Goal: Information Seeking & Learning: Check status

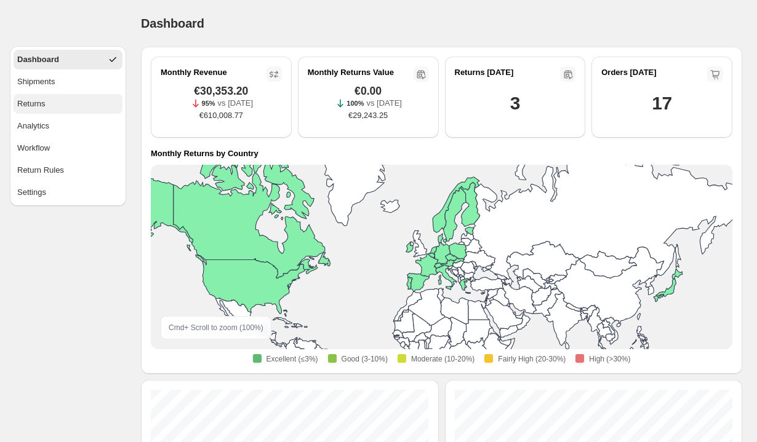
click at [39, 106] on span "Returns" at bounding box center [31, 104] width 28 height 12
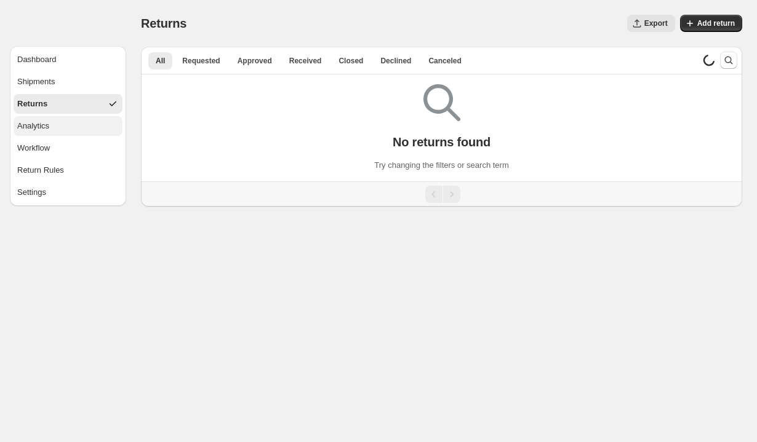
click at [39, 124] on span "Analytics" at bounding box center [33, 126] width 32 height 12
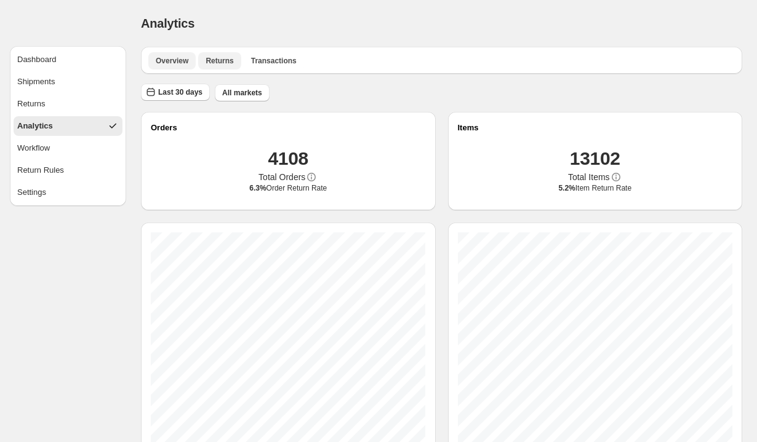
click at [223, 60] on span "Returns" at bounding box center [220, 61] width 28 height 10
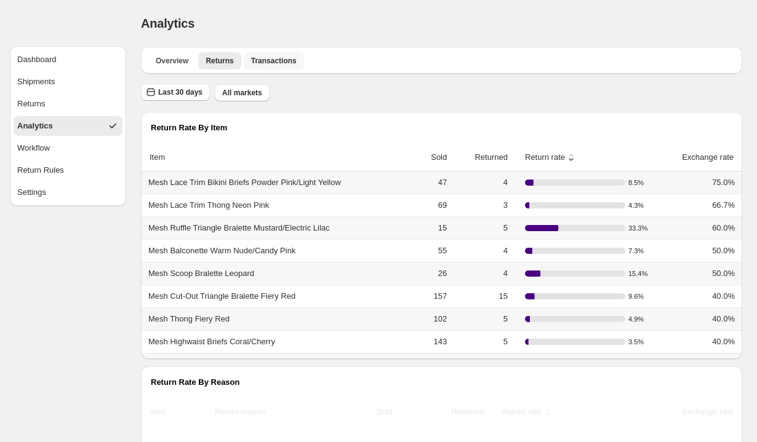
click at [278, 57] on span "Transactions" at bounding box center [274, 61] width 46 height 10
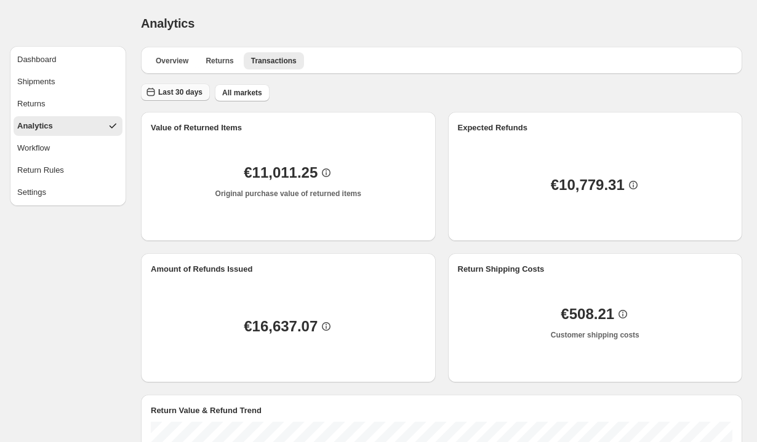
click at [183, 98] on button "Last 30 days" at bounding box center [175, 92] width 69 height 17
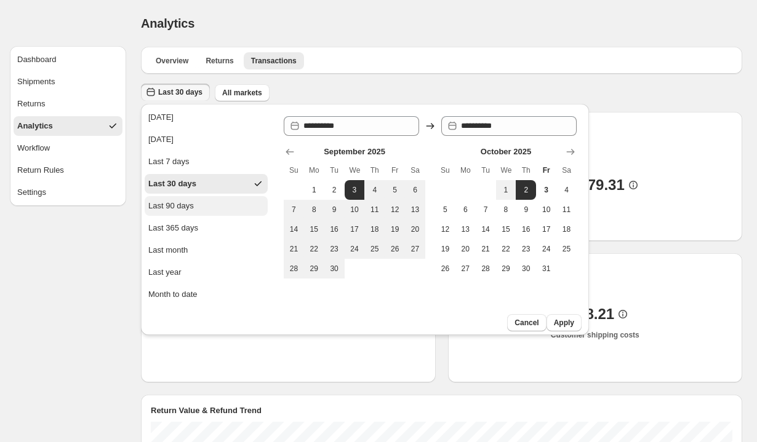
click at [185, 210] on div "Last 90 days" at bounding box center [171, 206] width 46 height 12
type input "**********"
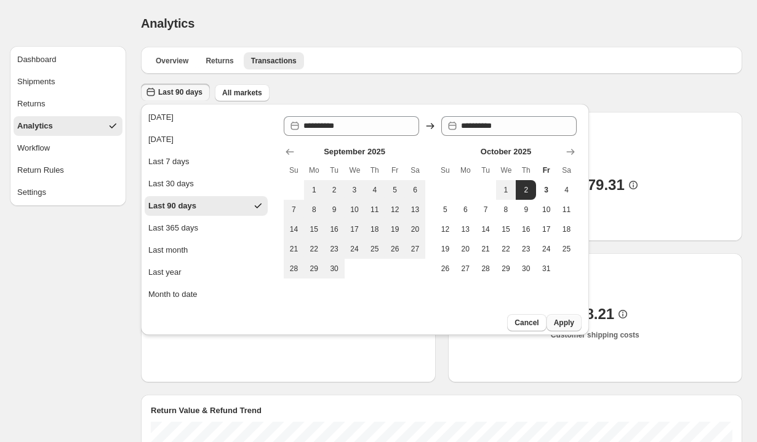
click at [571, 322] on span "Apply" at bounding box center [564, 323] width 20 height 10
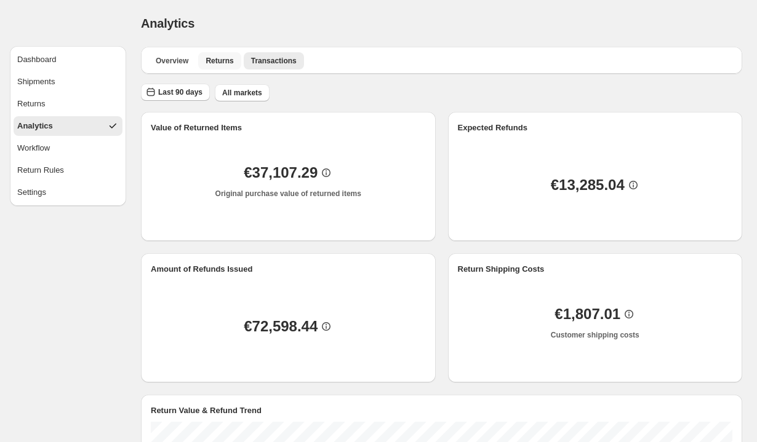
click at [220, 62] on span "Returns" at bounding box center [220, 61] width 28 height 10
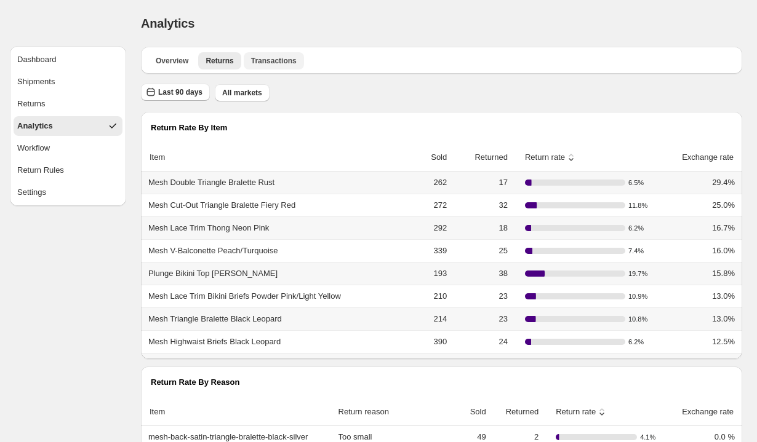
click at [285, 60] on span "Transactions" at bounding box center [274, 61] width 46 height 10
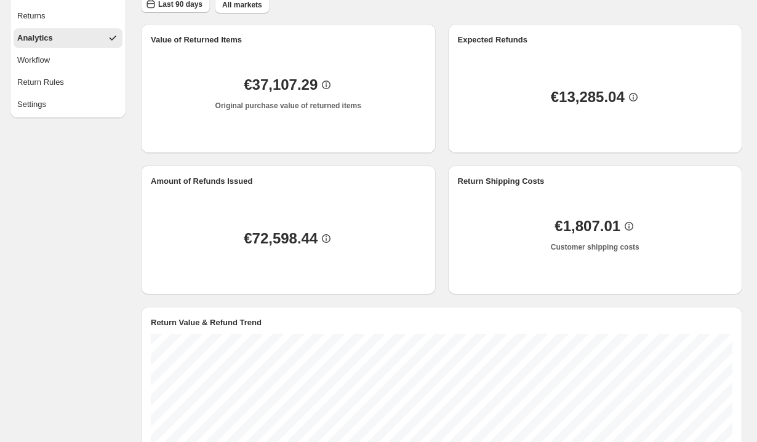
scroll to position [59, 0]
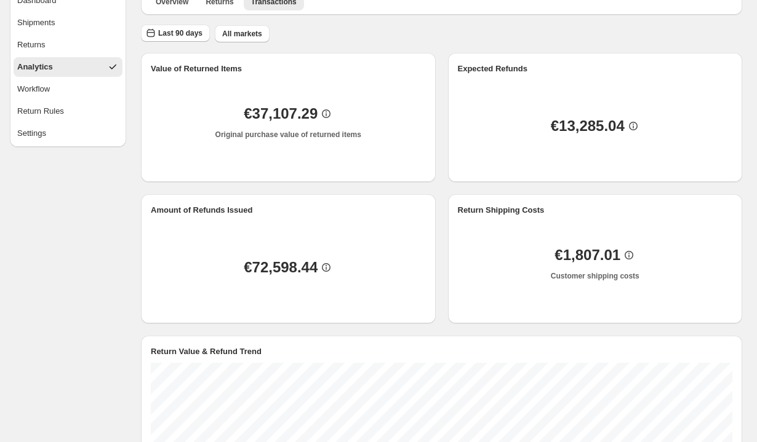
click at [276, 134] on p "Original purchase value of returned items" at bounding box center [288, 135] width 146 height 10
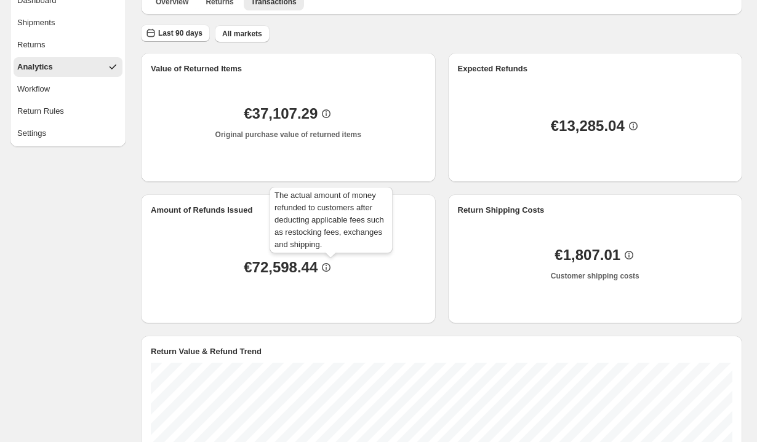
click at [330, 264] on icon at bounding box center [326, 268] width 12 height 12
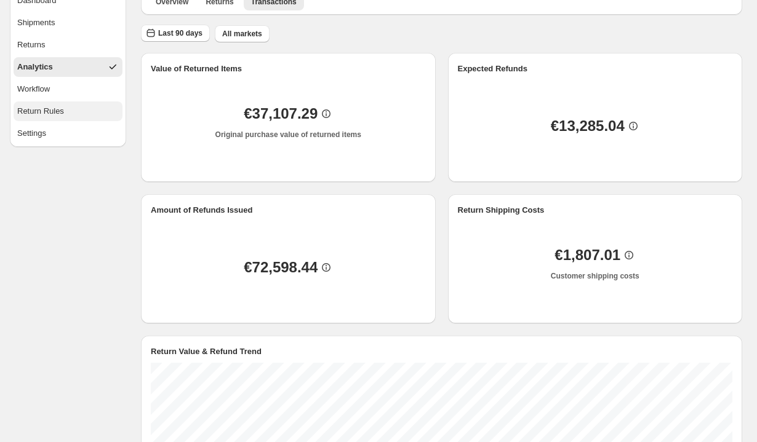
scroll to position [0, 0]
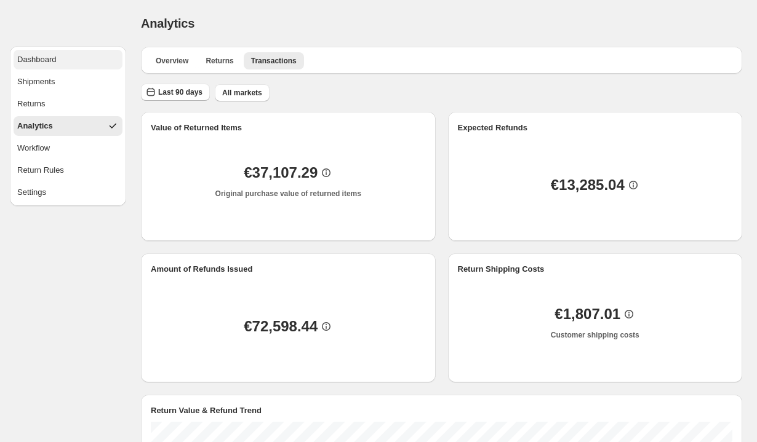
click at [45, 55] on span "Dashboard" at bounding box center [36, 60] width 39 height 12
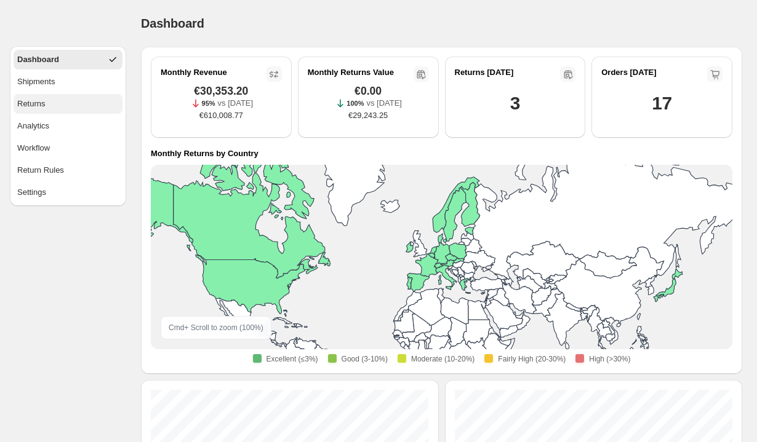
click at [55, 95] on button "Returns" at bounding box center [68, 104] width 109 height 20
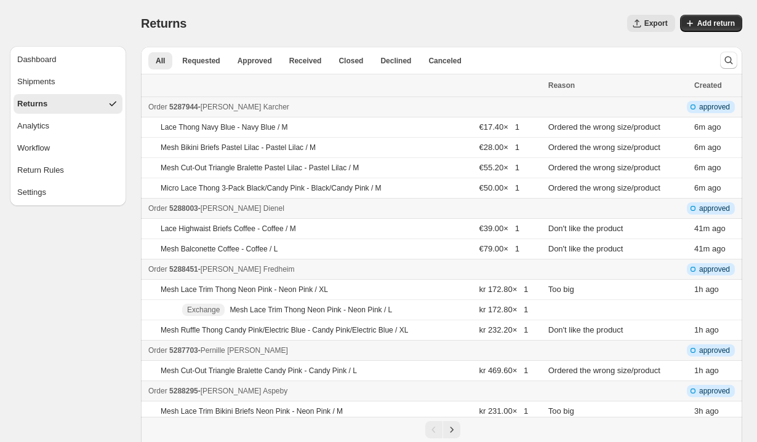
click at [658, 22] on span "Export" at bounding box center [655, 23] width 23 height 10
